Goal: Information Seeking & Learning: Learn about a topic

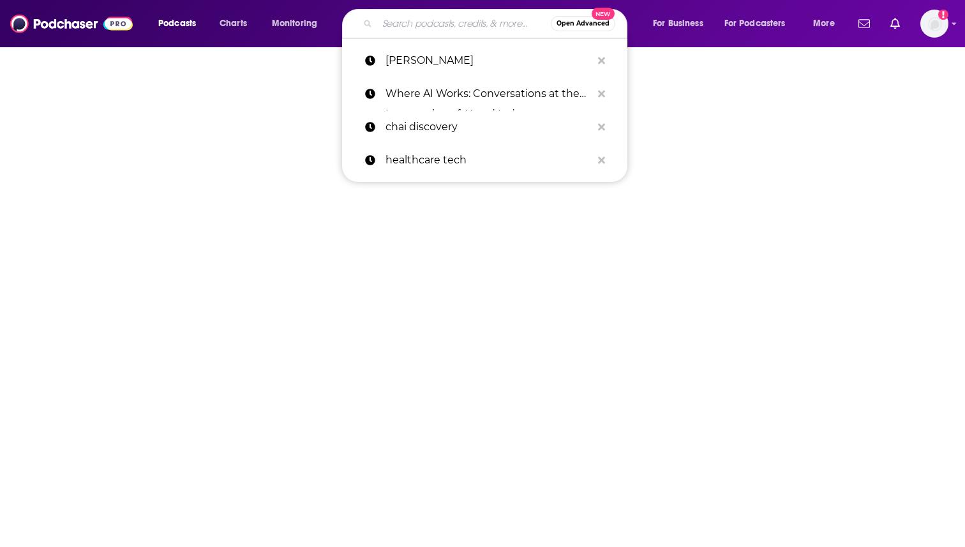
click at [429, 26] on input "Search podcasts, credits, & more..." at bounding box center [464, 23] width 174 height 20
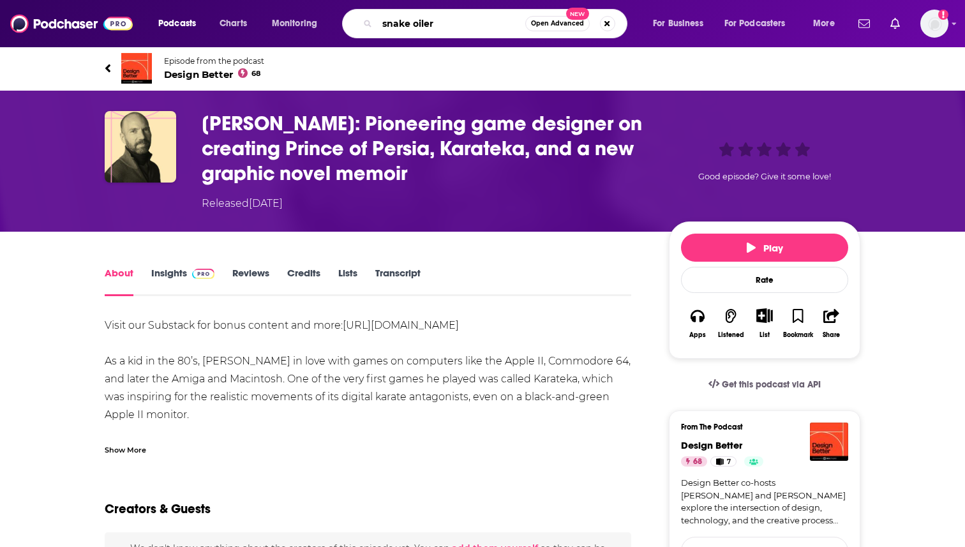
type input "snake oilers"
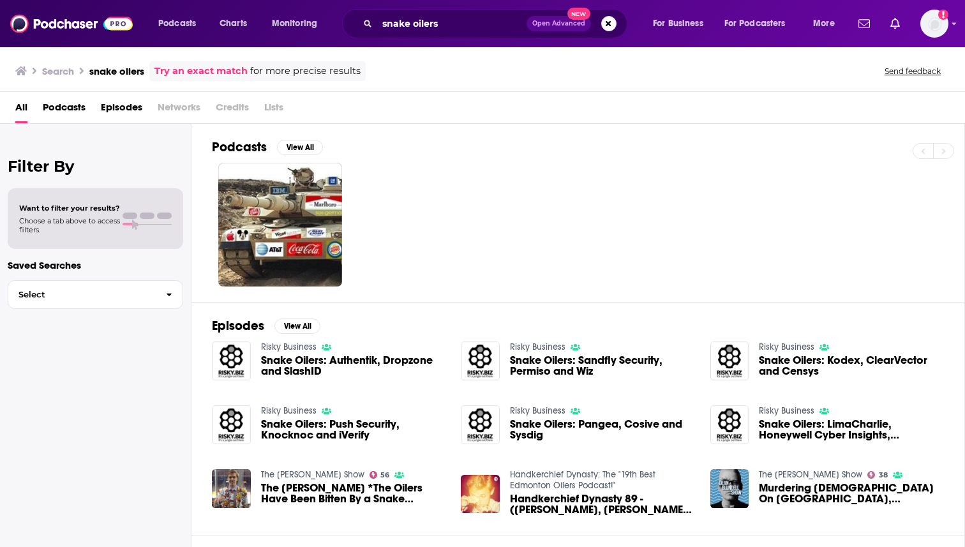
click at [280, 348] on link "Risky Business" at bounding box center [289, 347] width 56 height 11
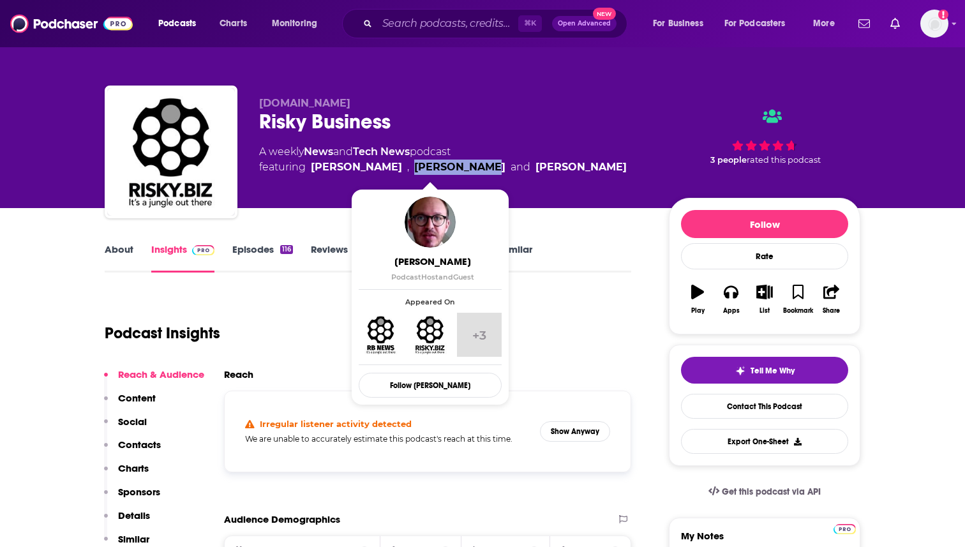
drag, startPoint x: 466, startPoint y: 168, endPoint x: 400, endPoint y: 169, distance: 66.4
click at [400, 169] on span "featuring [PERSON_NAME] , [PERSON_NAME] and [PERSON_NAME]" at bounding box center [443, 167] width 368 height 15
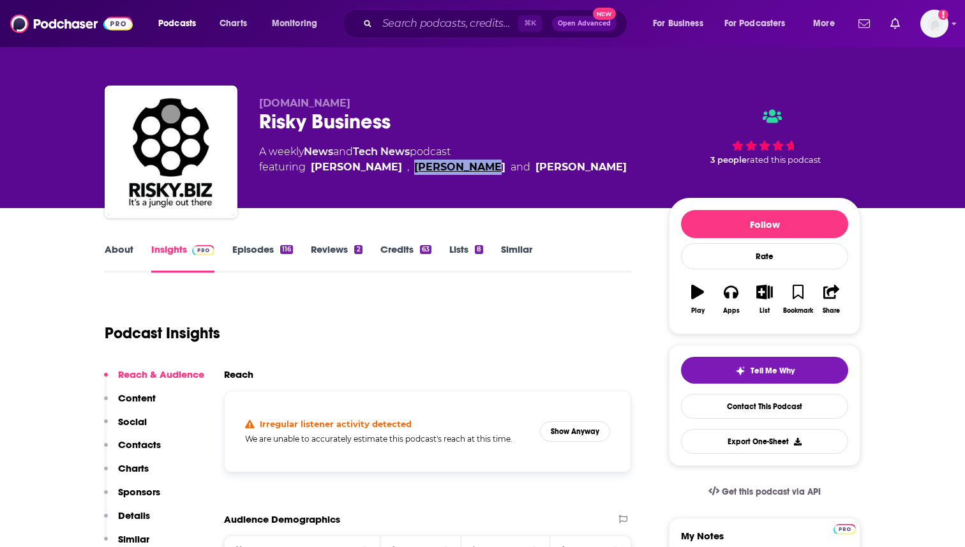
copy link "[PERSON_NAME]"
drag, startPoint x: 406, startPoint y: 169, endPoint x: 571, endPoint y: 15, distance: 225.4
